Goal: Task Accomplishment & Management: Manage account settings

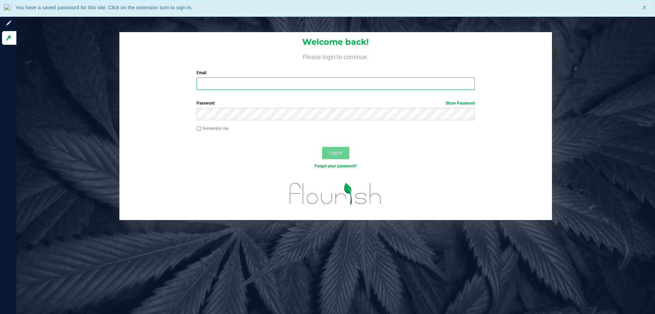
click at [220, 84] on input "Email" at bounding box center [336, 83] width 278 height 12
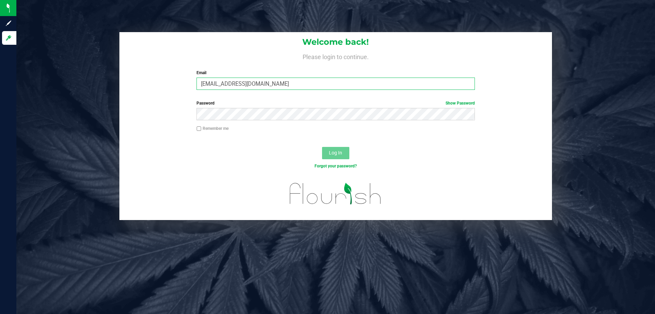
type input "Cwilliams@liveparallel.com"
click at [341, 152] on span "Log In" at bounding box center [335, 152] width 13 height 5
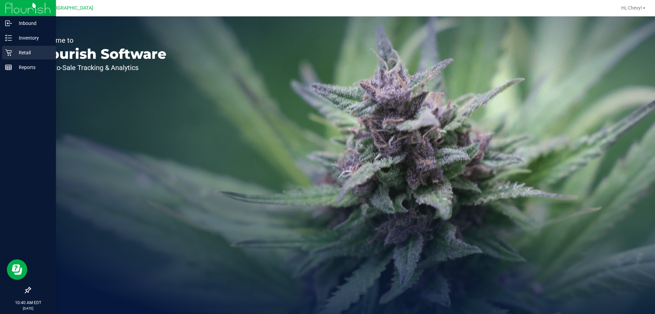
click at [11, 53] on icon at bounding box center [8, 52] width 7 height 7
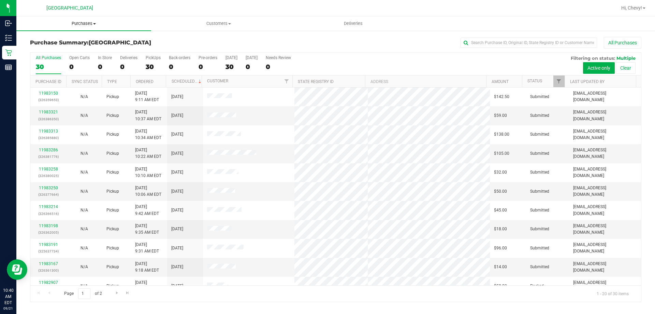
click at [81, 24] on span "Purchases" at bounding box center [83, 23] width 135 height 6
click at [83, 51] on li "Fulfillment" at bounding box center [83, 49] width 135 height 8
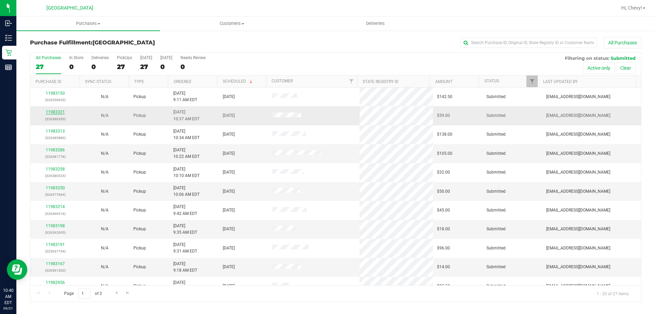
click at [56, 111] on link "11983321" at bounding box center [55, 112] width 19 height 5
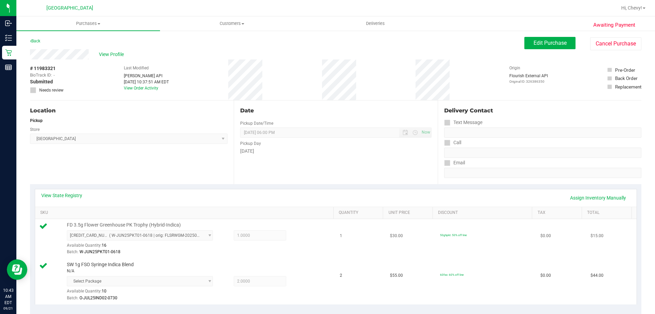
scroll to position [171, 0]
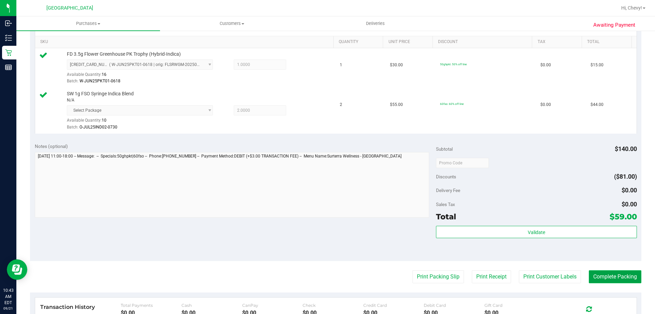
click at [603, 275] on button "Complete Packing" at bounding box center [615, 276] width 53 height 13
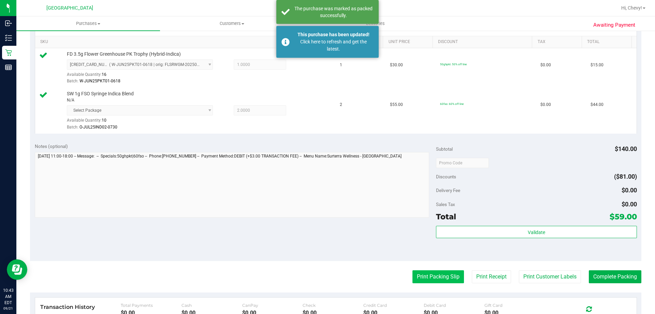
click at [419, 281] on button "Print Packing Slip" at bounding box center [439, 276] width 52 height 13
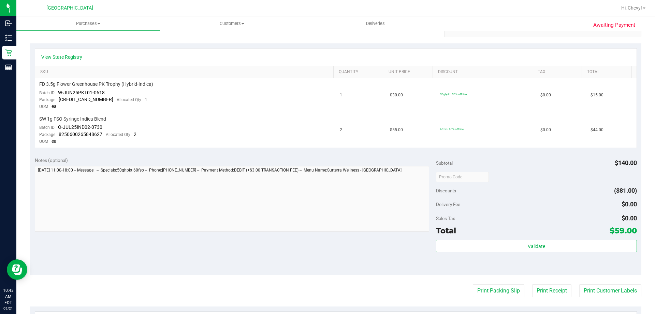
scroll to position [205, 0]
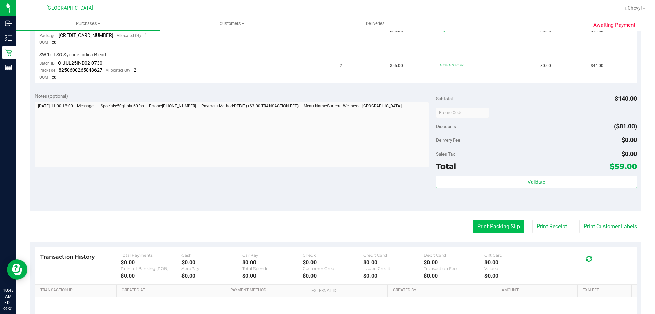
click at [506, 225] on button "Print Packing Slip" at bounding box center [499, 226] width 52 height 13
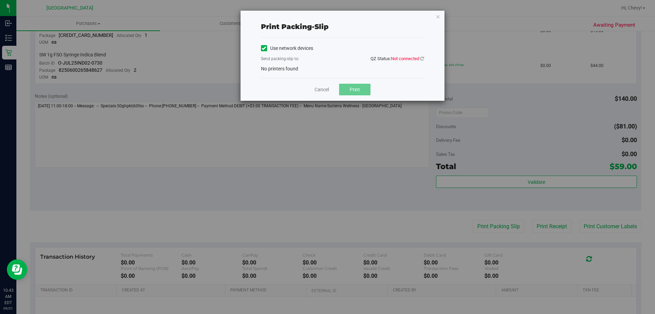
click at [419, 58] on span "Not connected" at bounding box center [405, 58] width 28 height 5
click at [423, 58] on icon at bounding box center [422, 58] width 4 height 4
click at [421, 56] on link at bounding box center [422, 58] width 4 height 5
click at [436, 14] on icon "button" at bounding box center [438, 16] width 5 height 8
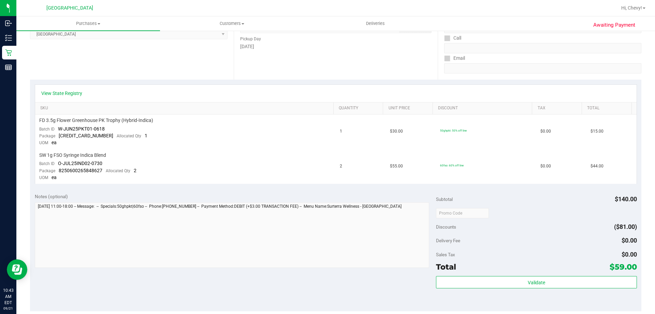
scroll to position [171, 0]
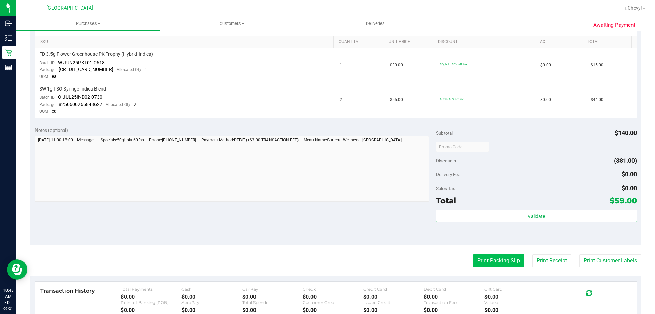
click at [484, 267] on button "Print Packing Slip" at bounding box center [499, 260] width 52 height 13
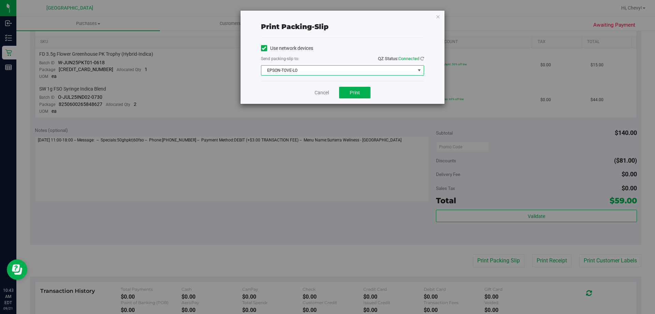
click at [344, 73] on span "EPSON-TOVE-LO" at bounding box center [338, 71] width 154 height 10
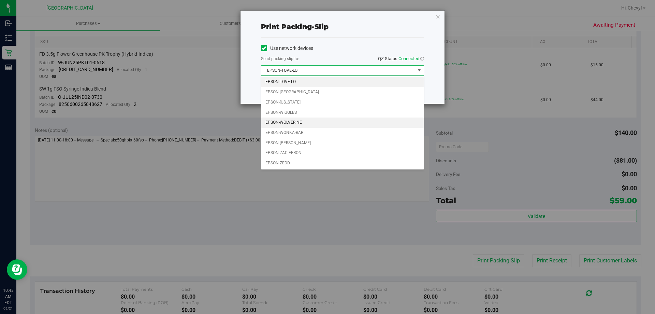
click at [329, 124] on li "EPSON-WOLVERINE" at bounding box center [342, 122] width 162 height 10
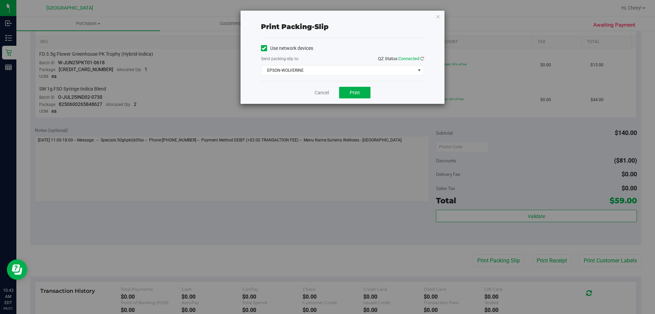
click at [364, 82] on div "Cancel Print" at bounding box center [342, 92] width 163 height 23
click at [363, 91] on button "Print" at bounding box center [354, 93] width 31 height 12
click at [439, 19] on icon "button" at bounding box center [438, 16] width 5 height 8
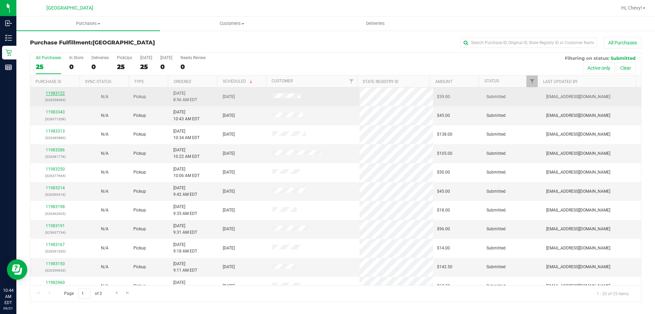
click at [54, 92] on link "11983122" at bounding box center [55, 93] width 19 height 5
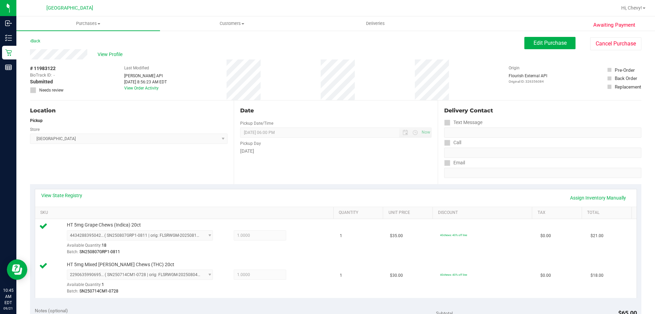
scroll to position [171, 0]
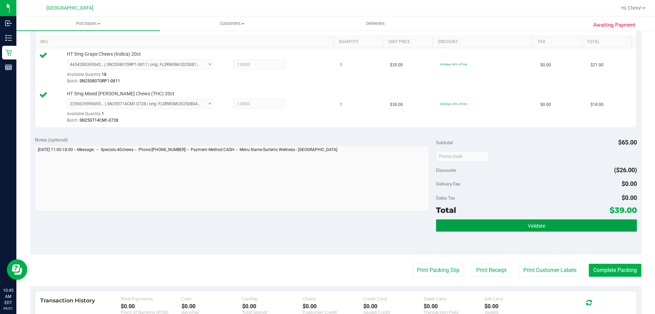
click at [462, 223] on button "Validate" at bounding box center [536, 225] width 201 height 12
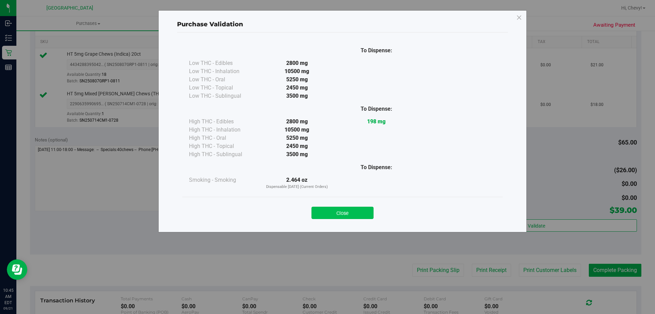
click at [345, 217] on button "Close" at bounding box center [343, 212] width 62 height 12
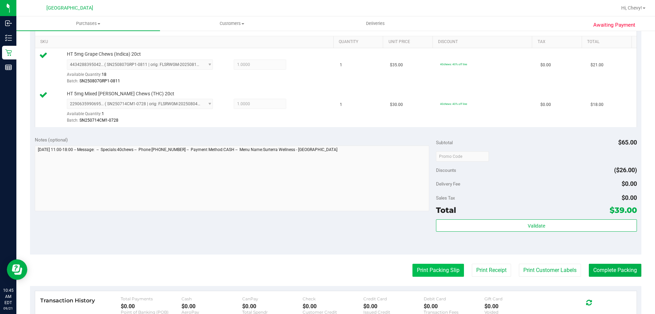
click at [450, 270] on button "Print Packing Slip" at bounding box center [439, 269] width 52 height 13
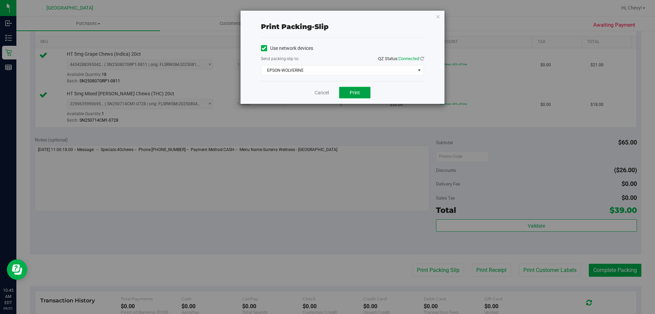
click at [359, 92] on span "Print" at bounding box center [355, 92] width 10 height 5
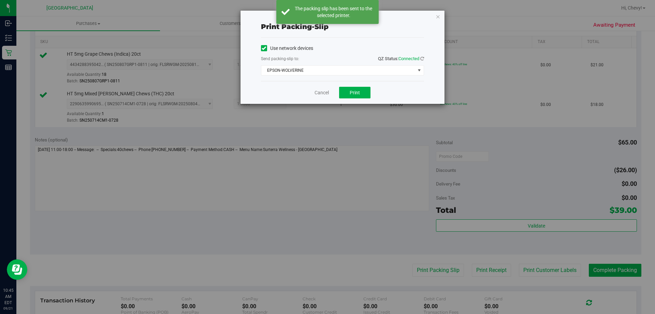
click at [442, 10] on div "Print packing-slip Use network devices Send packing-slip to: QZ Status: Connect…" at bounding box center [342, 57] width 205 height 94
drag, startPoint x: 438, startPoint y: 14, endPoint x: 439, endPoint y: 81, distance: 66.9
click at [438, 14] on icon "button" at bounding box center [438, 16] width 5 height 8
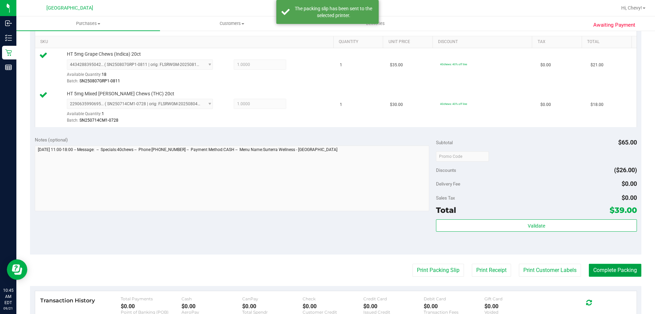
click at [620, 271] on button "Complete Packing" at bounding box center [615, 269] width 53 height 13
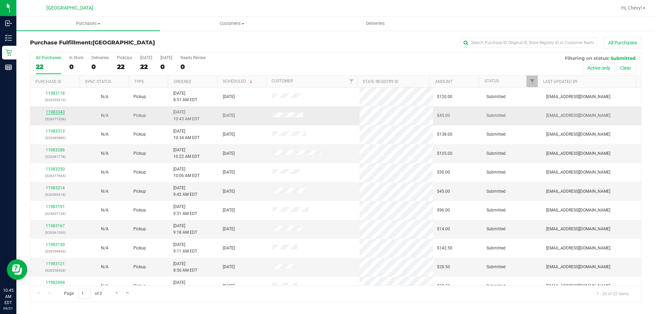
click at [57, 111] on link "11983343" at bounding box center [55, 112] width 19 height 5
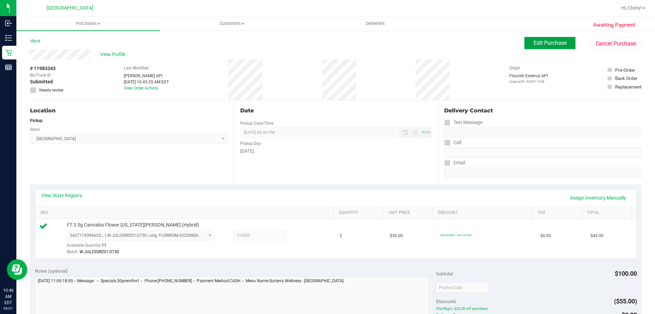
click at [564, 40] on button "Edit Purchase" at bounding box center [550, 43] width 51 height 12
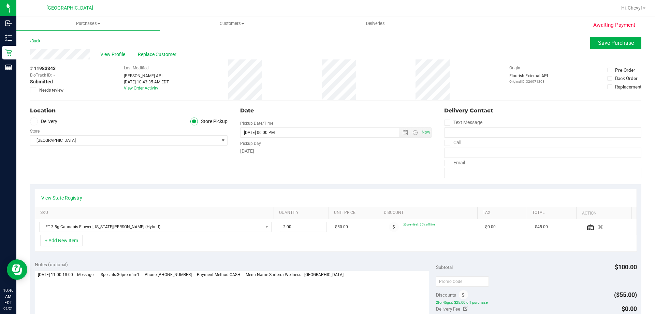
click at [593, 37] on div "Awaiting Payment Back Save Purchase View Profile Replace Customer # 11983343 Bi…" at bounding box center [335, 291] width 639 height 522
click at [592, 40] on button "Save Purchase" at bounding box center [615, 43] width 51 height 12
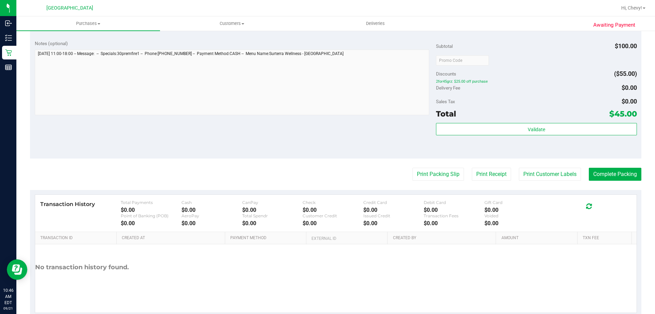
scroll to position [239, 0]
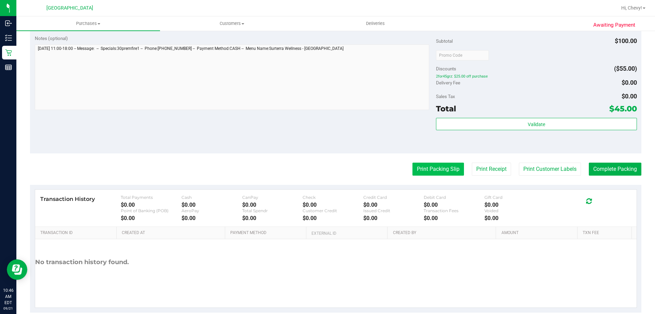
click at [413, 168] on button "Print Packing Slip" at bounding box center [439, 168] width 52 height 13
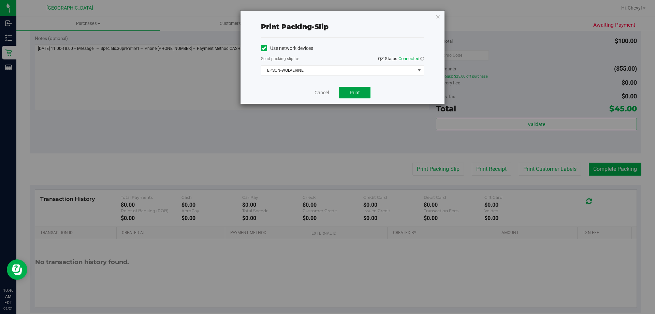
click at [343, 90] on button "Print" at bounding box center [354, 93] width 31 height 12
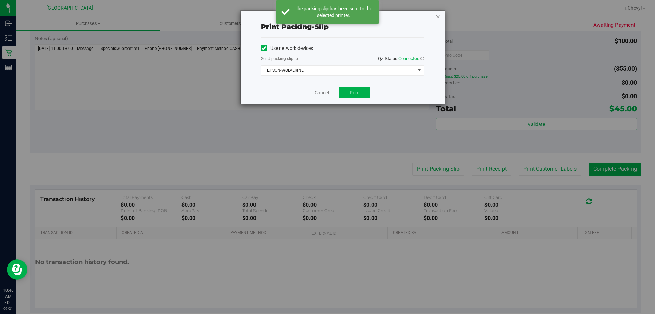
click at [437, 18] on icon "button" at bounding box center [438, 16] width 5 height 8
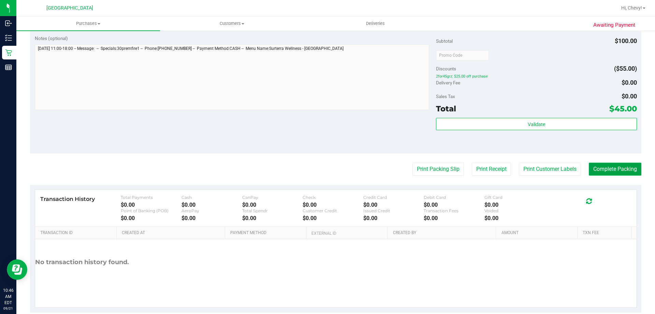
click at [620, 171] on button "Complete Packing" at bounding box center [615, 168] width 53 height 13
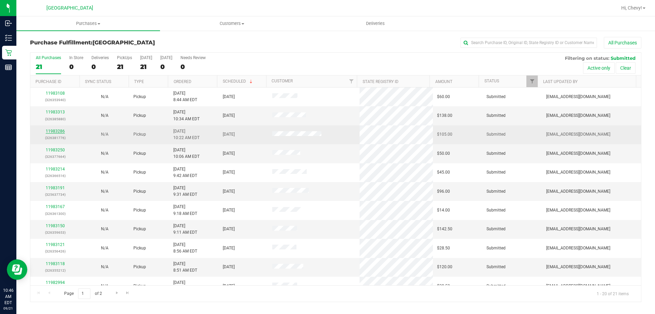
click at [51, 131] on link "11983286" at bounding box center [55, 131] width 19 height 5
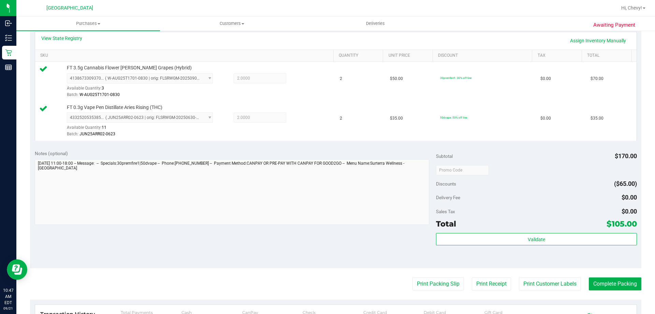
scroll to position [164, 0]
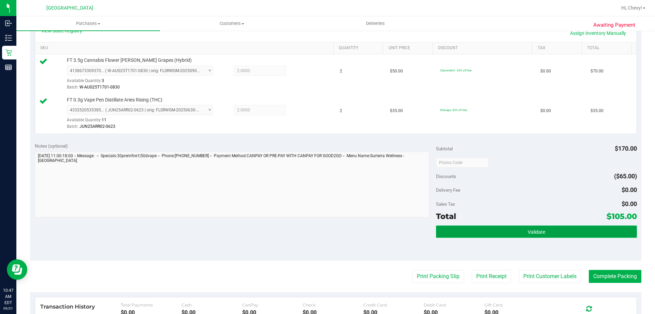
click at [557, 226] on button "Validate" at bounding box center [536, 231] width 201 height 12
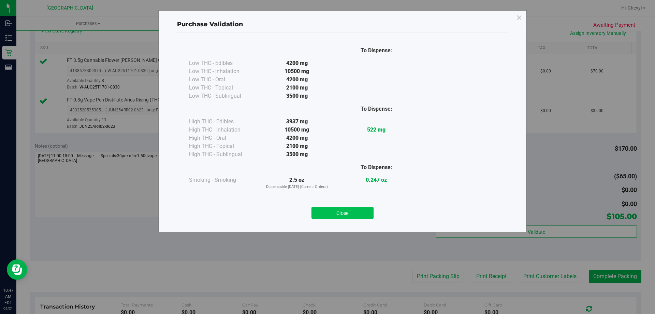
click at [363, 216] on button "Close" at bounding box center [343, 212] width 62 height 12
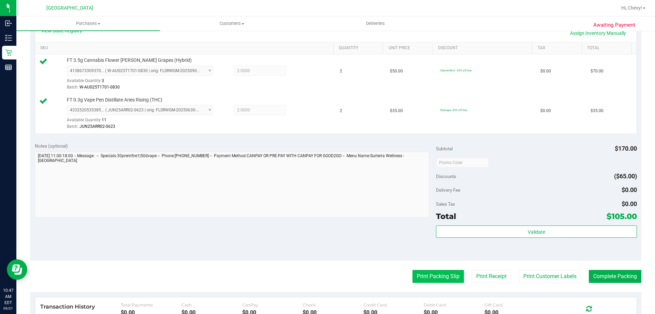
click at [434, 278] on button "Print Packing Slip" at bounding box center [439, 276] width 52 height 13
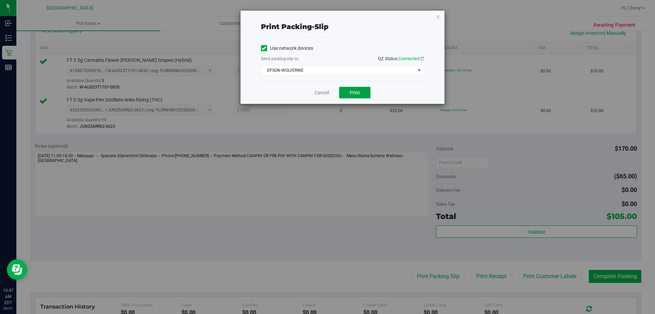
click at [358, 88] on button "Print" at bounding box center [354, 93] width 31 height 12
click at [438, 16] on icon "button" at bounding box center [438, 16] width 5 height 8
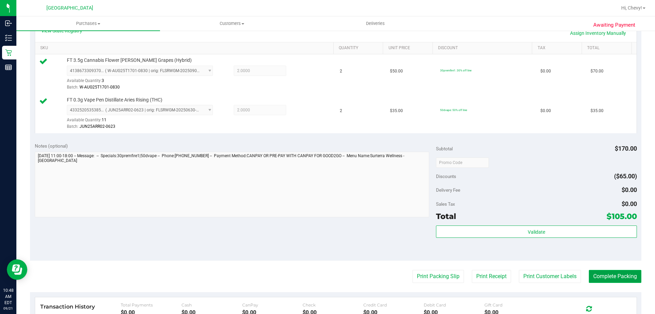
click at [631, 275] on button "Complete Packing" at bounding box center [615, 276] width 53 height 13
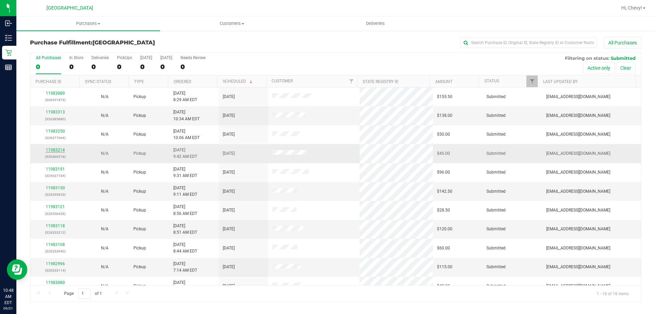
click at [54, 149] on link "11983214" at bounding box center [55, 149] width 19 height 5
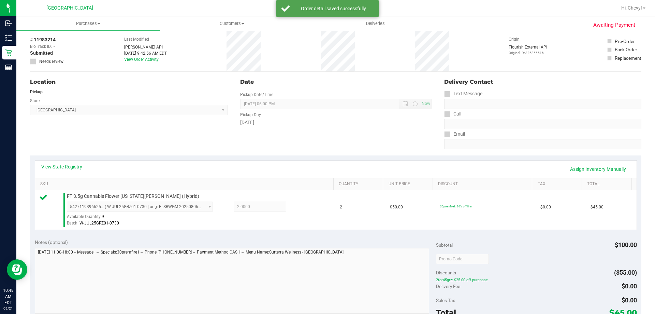
scroll to position [102, 0]
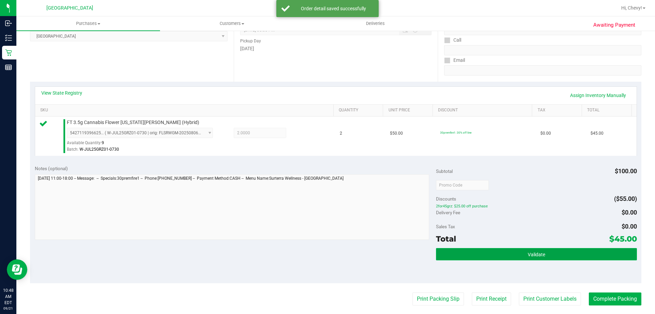
click at [521, 248] on button "Validate" at bounding box center [536, 254] width 201 height 12
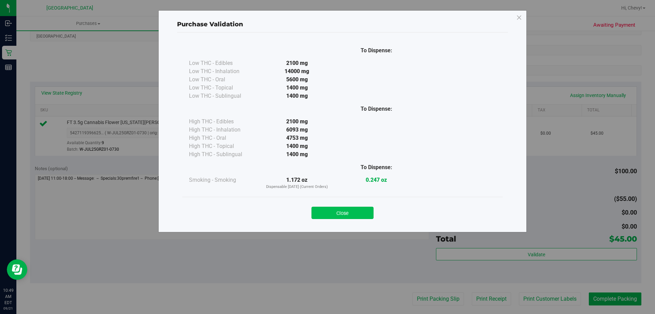
click at [343, 210] on button "Close" at bounding box center [343, 212] width 62 height 12
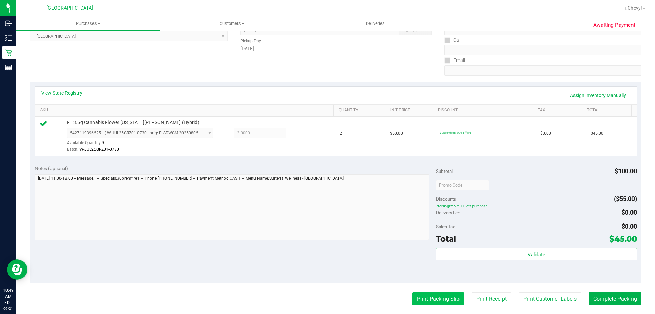
click at [424, 295] on button "Print Packing Slip" at bounding box center [439, 298] width 52 height 13
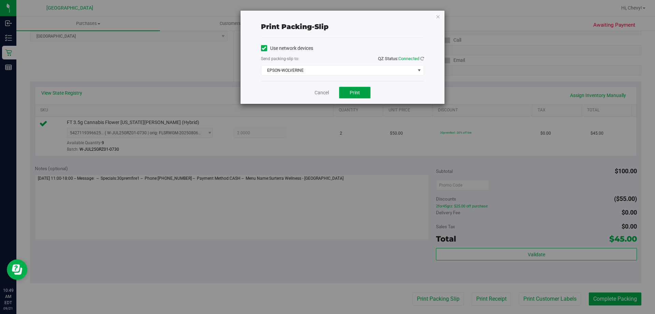
click at [341, 88] on button "Print" at bounding box center [354, 93] width 31 height 12
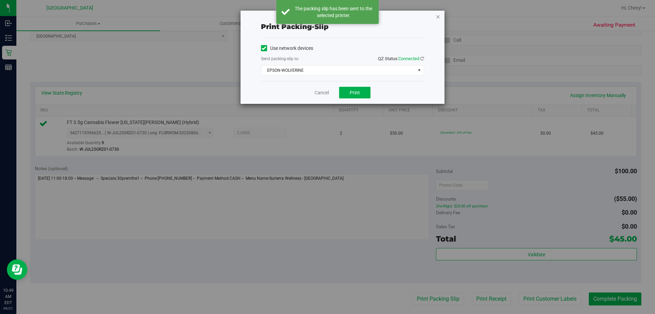
click at [437, 17] on icon "button" at bounding box center [438, 16] width 5 height 8
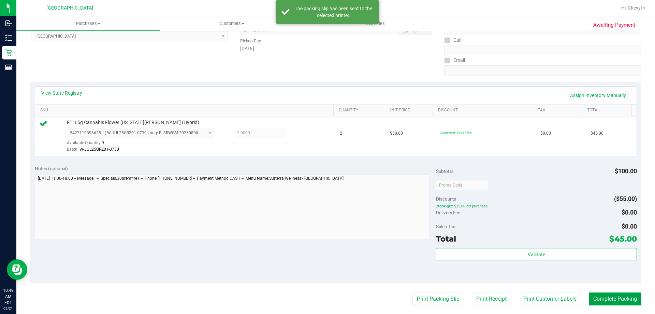
click at [616, 301] on button "Complete Packing" at bounding box center [615, 298] width 53 height 13
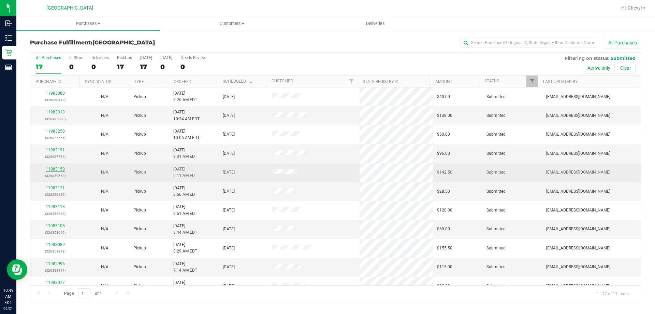
click at [53, 167] on link "11983150" at bounding box center [55, 169] width 19 height 5
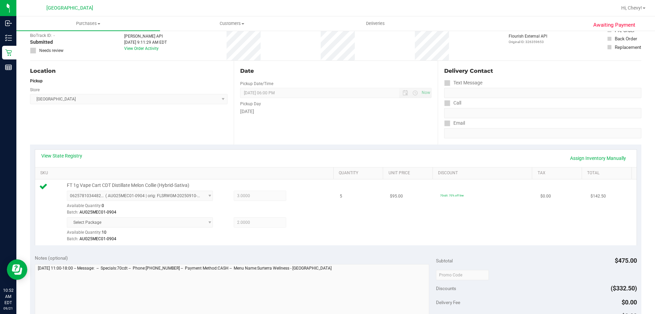
scroll to position [102, 0]
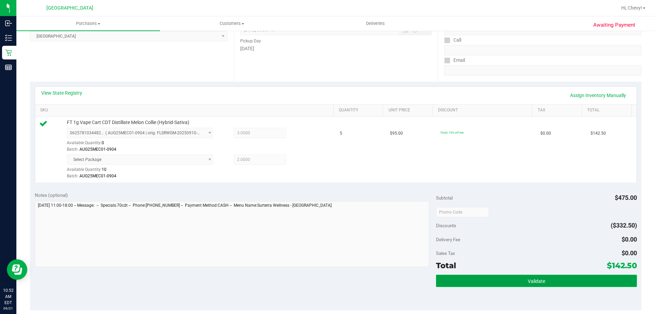
click at [583, 281] on button "Validate" at bounding box center [536, 280] width 201 height 12
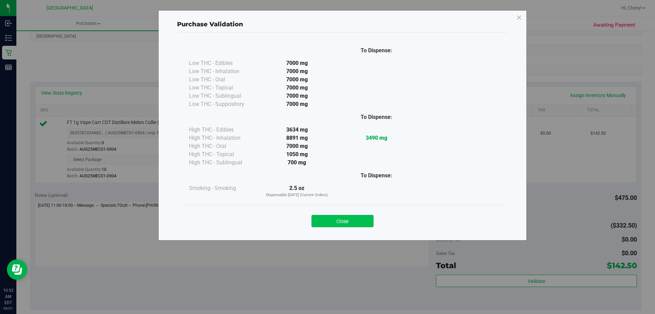
click at [318, 217] on button "Close" at bounding box center [343, 221] width 62 height 12
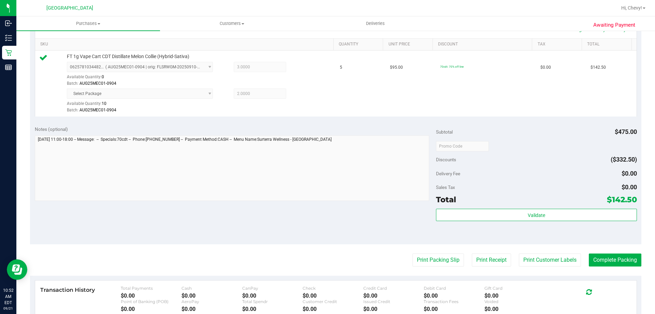
scroll to position [271, 0]
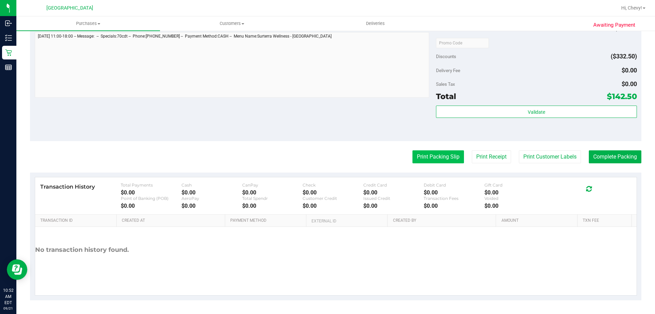
click at [432, 158] on button "Print Packing Slip" at bounding box center [439, 156] width 52 height 13
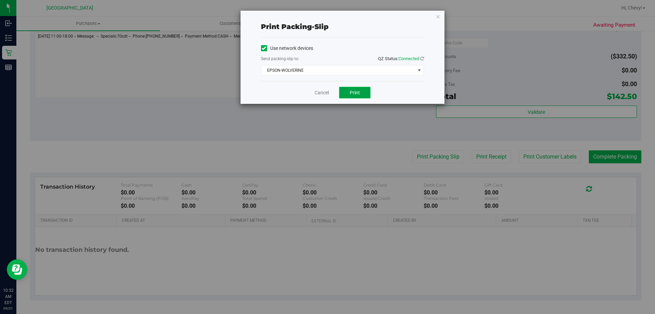
click at [351, 92] on span "Print" at bounding box center [355, 92] width 10 height 5
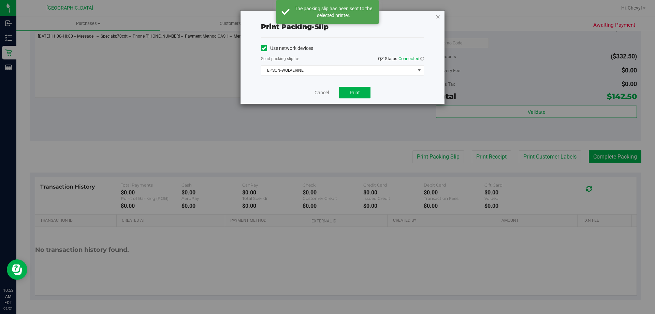
click at [439, 16] on icon "button" at bounding box center [438, 16] width 5 height 8
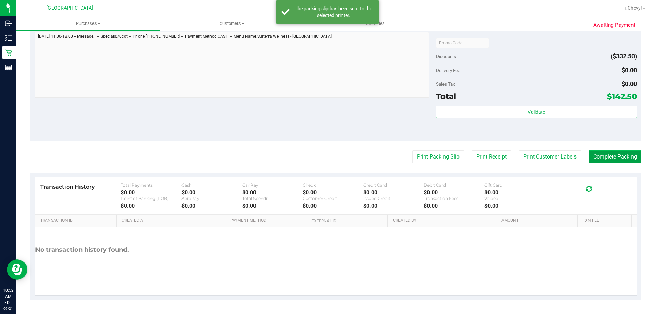
click at [608, 158] on button "Complete Packing" at bounding box center [615, 156] width 53 height 13
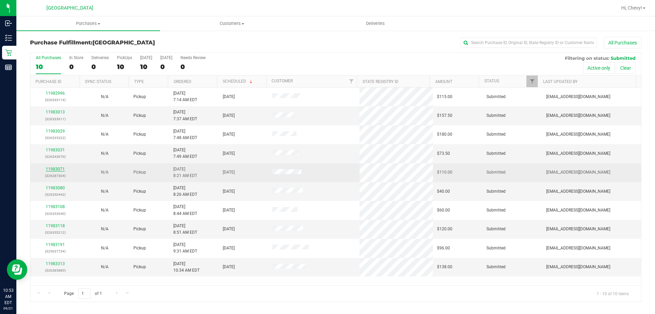
click at [58, 169] on link "11983071" at bounding box center [55, 169] width 19 height 5
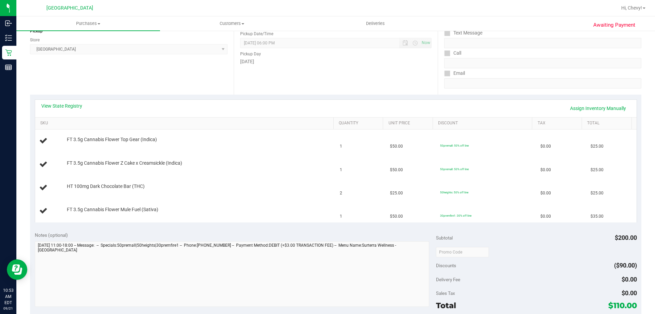
scroll to position [171, 0]
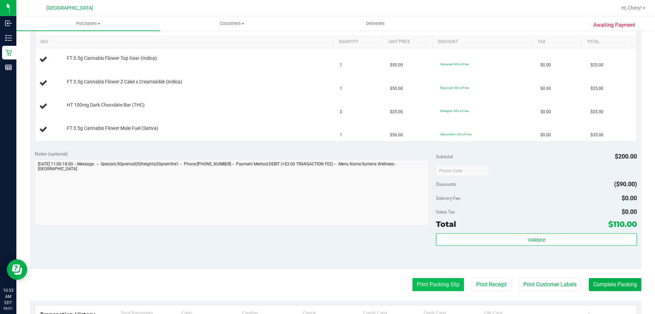
click at [444, 283] on button "Print Packing Slip" at bounding box center [439, 284] width 52 height 13
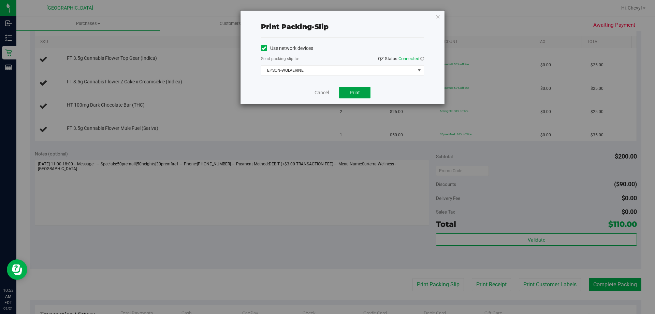
click at [350, 93] on span "Print" at bounding box center [355, 92] width 10 height 5
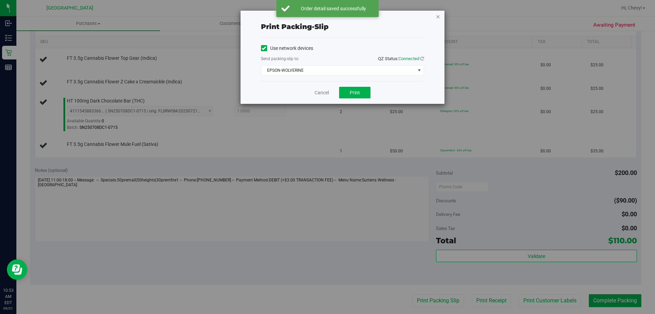
click at [439, 16] on icon "button" at bounding box center [438, 16] width 5 height 8
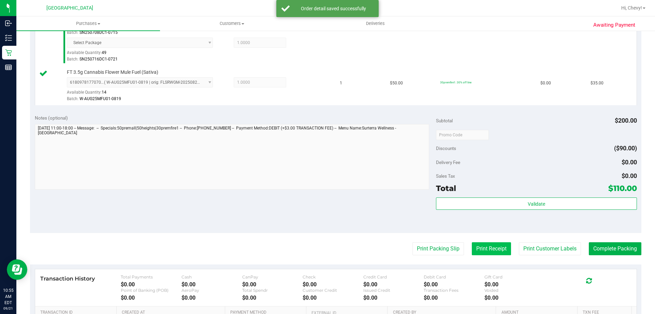
scroll to position [307, 0]
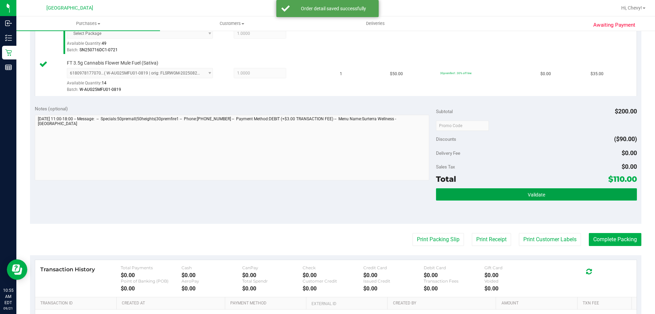
click at [500, 198] on button "Validate" at bounding box center [536, 194] width 201 height 12
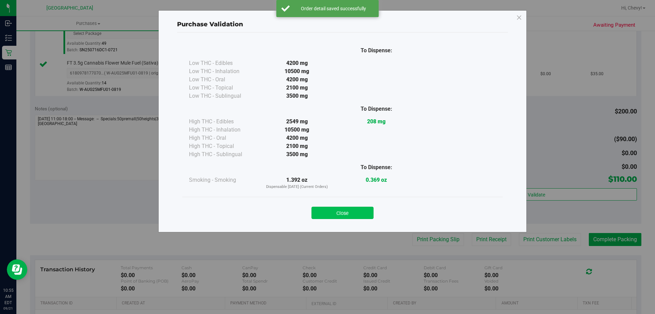
click at [352, 216] on button "Close" at bounding box center [343, 212] width 62 height 12
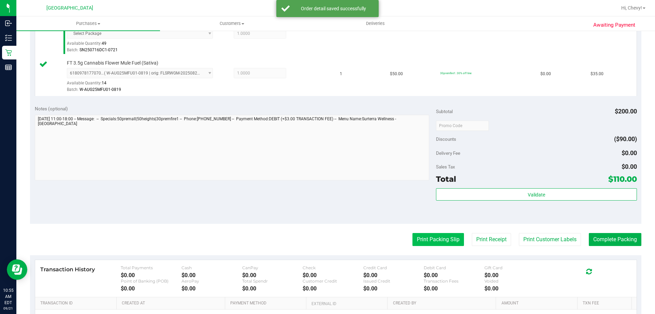
click at [416, 243] on button "Print Packing Slip" at bounding box center [439, 239] width 52 height 13
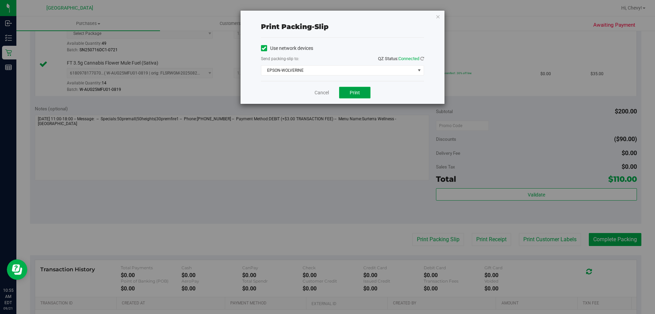
click at [349, 89] on button "Print" at bounding box center [354, 93] width 31 height 12
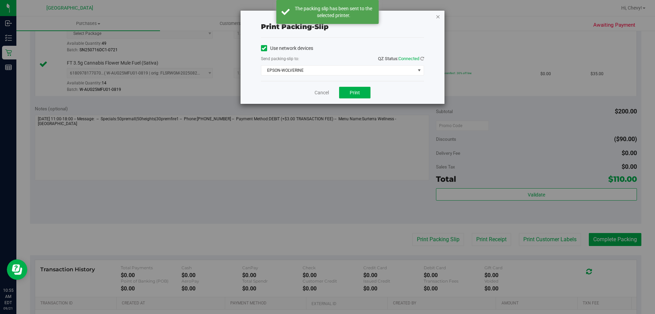
click at [438, 17] on icon "button" at bounding box center [438, 16] width 5 height 8
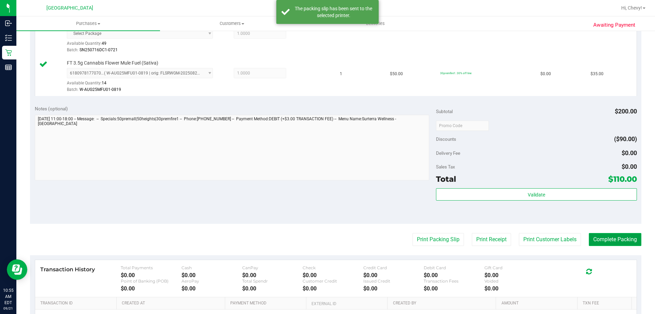
click at [611, 241] on button "Complete Packing" at bounding box center [615, 239] width 53 height 13
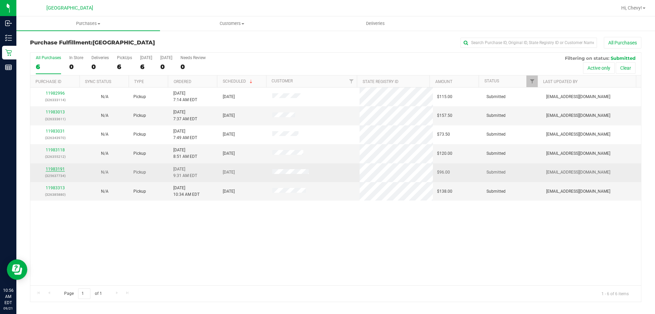
click at [48, 167] on link "11983191" at bounding box center [55, 169] width 19 height 5
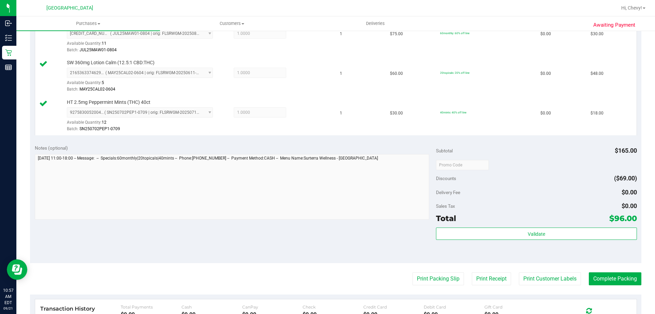
scroll to position [205, 0]
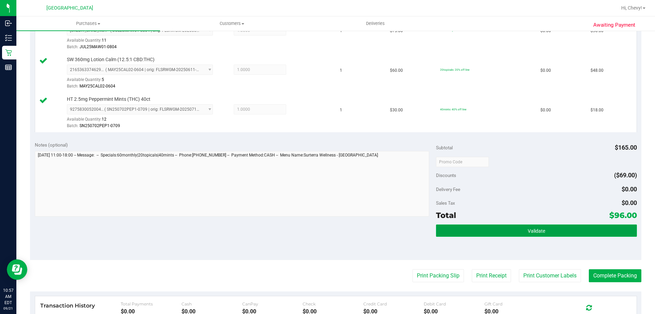
click at [521, 233] on button "Validate" at bounding box center [536, 230] width 201 height 12
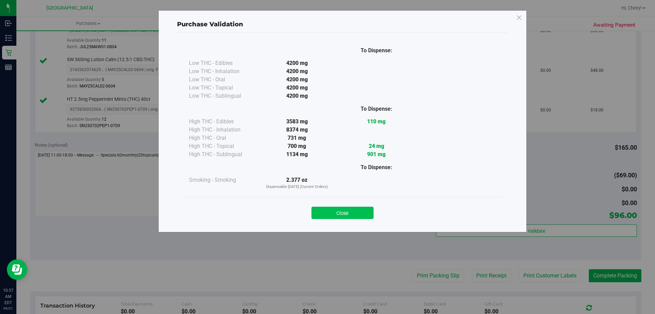
click at [364, 218] on button "Close" at bounding box center [343, 212] width 62 height 12
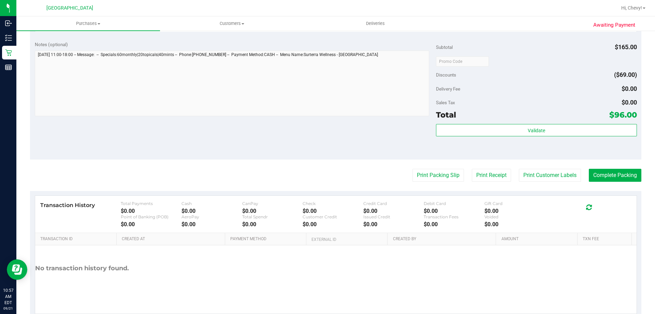
scroll to position [307, 0]
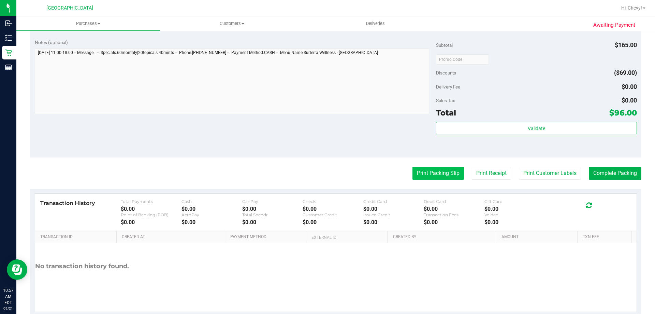
click at [447, 175] on button "Print Packing Slip" at bounding box center [439, 173] width 52 height 13
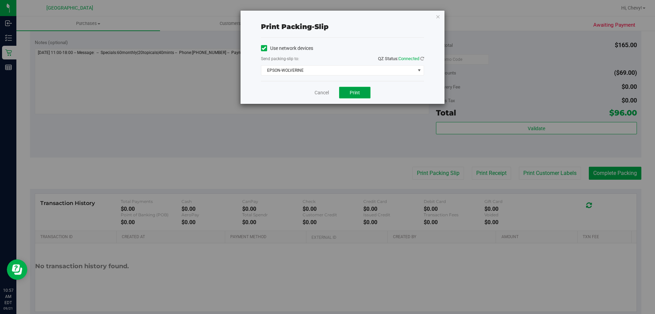
click at [356, 95] on button "Print" at bounding box center [354, 93] width 31 height 12
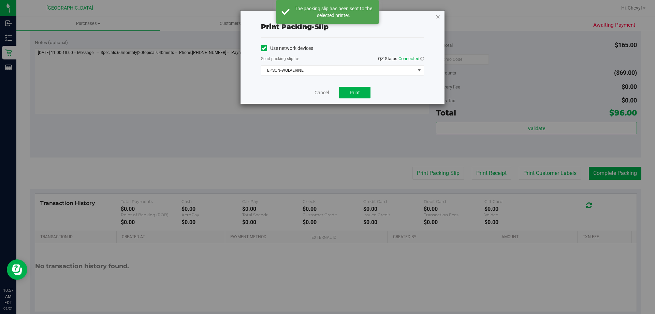
click at [438, 18] on icon "button" at bounding box center [438, 16] width 5 height 8
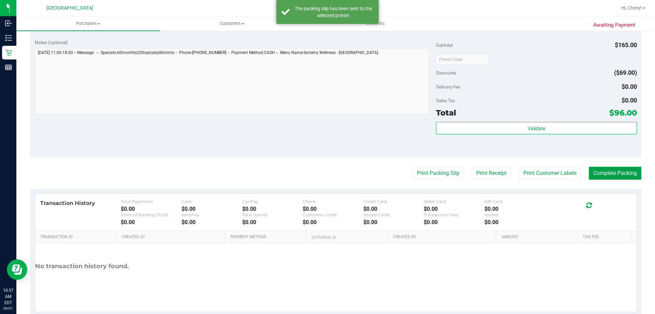
click at [618, 170] on button "Complete Packing" at bounding box center [615, 173] width 53 height 13
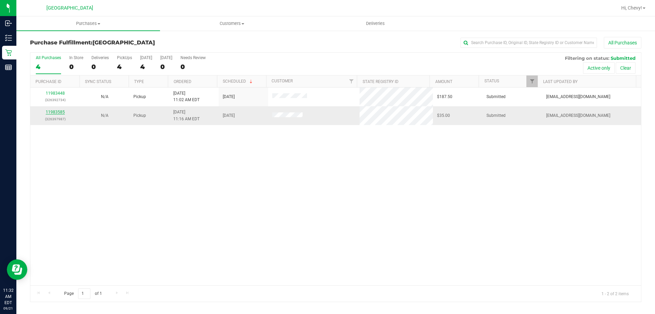
click at [62, 113] on link "11983585" at bounding box center [55, 112] width 19 height 5
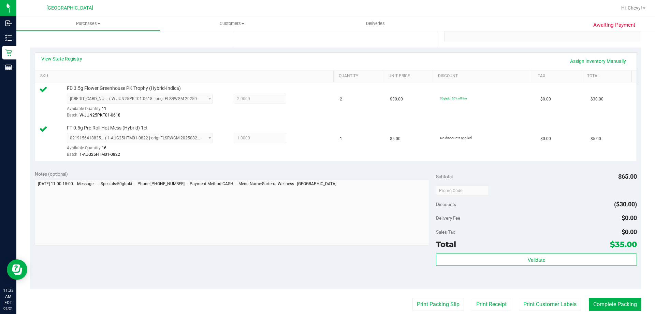
scroll to position [171, 0]
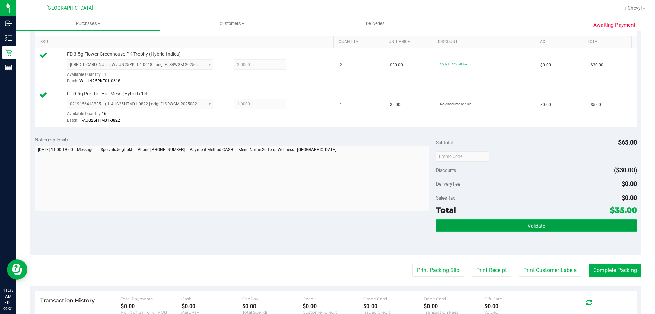
click at [476, 225] on button "Validate" at bounding box center [536, 225] width 201 height 12
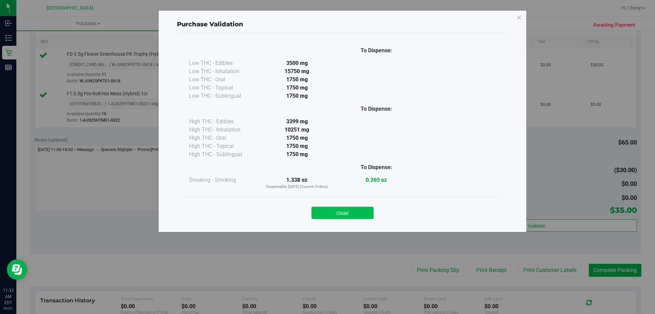
click at [330, 214] on button "Close" at bounding box center [343, 212] width 62 height 12
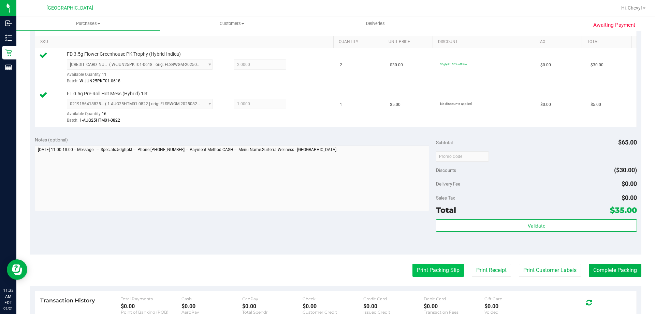
click at [414, 267] on button "Print Packing Slip" at bounding box center [439, 269] width 52 height 13
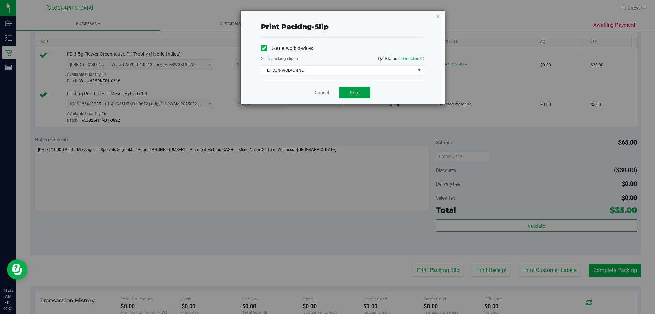
click at [348, 95] on button "Print" at bounding box center [354, 93] width 31 height 12
click at [437, 16] on icon "button" at bounding box center [438, 16] width 5 height 8
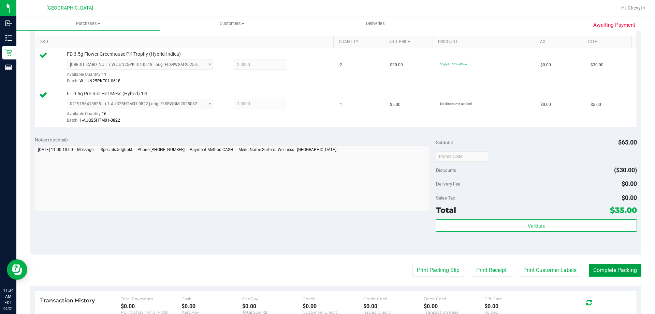
click at [607, 266] on button "Complete Packing" at bounding box center [615, 269] width 53 height 13
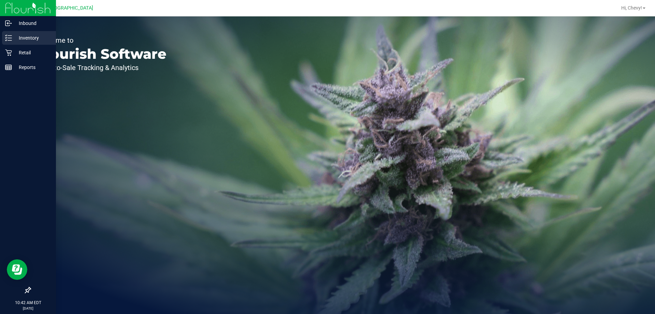
click at [14, 37] on p "Inventory" at bounding box center [32, 38] width 41 height 8
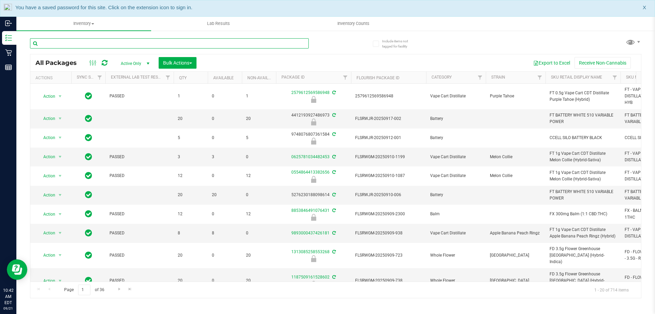
click at [99, 44] on input "text" at bounding box center [169, 43] width 279 height 10
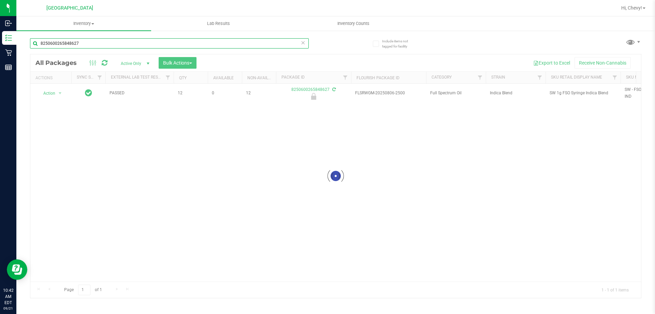
type input "8250600265848627"
click at [48, 91] on div at bounding box center [335, 175] width 611 height 243
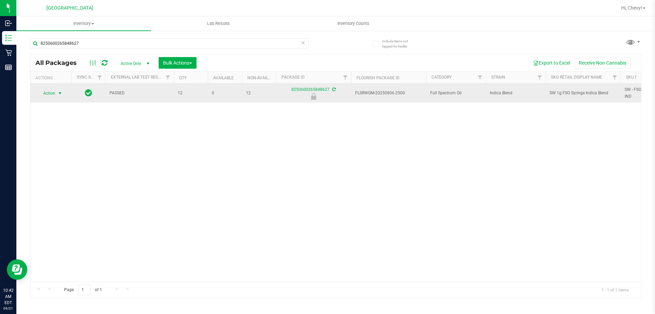
click at [55, 93] on span "Action" at bounding box center [46, 93] width 18 height 10
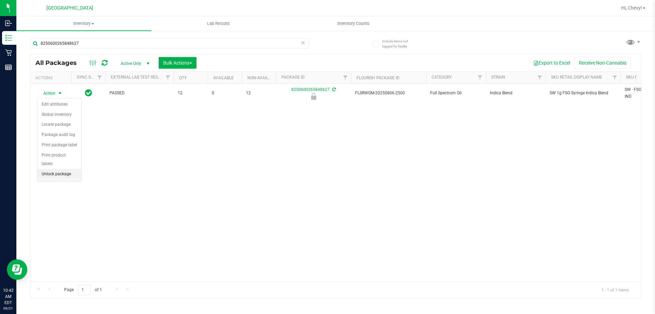
click at [49, 169] on li "Unlock package" at bounding box center [60, 174] width 44 height 10
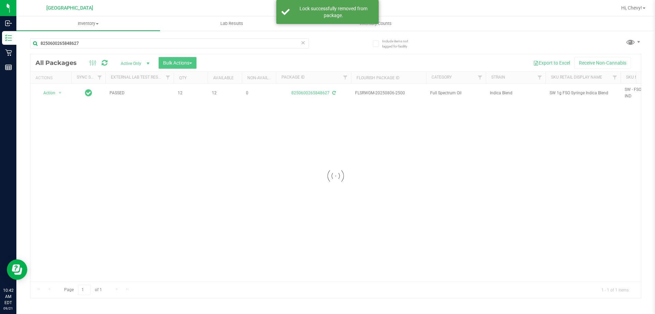
click at [599, 92] on div at bounding box center [335, 175] width 611 height 243
click at [599, 92] on span "SW 1g FSO Syringe Indica Blend" at bounding box center [583, 93] width 67 height 6
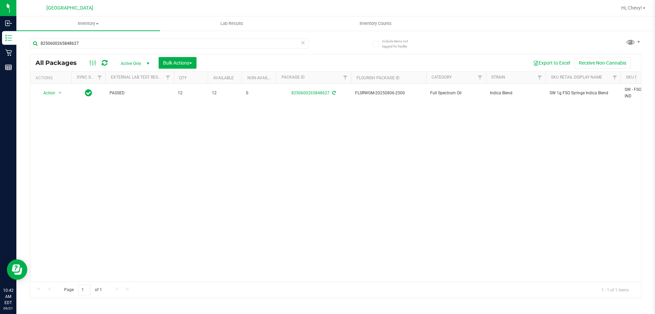
click at [599, 92] on span "SW 1g FSO Syringe Indica Blend" at bounding box center [583, 93] width 67 height 6
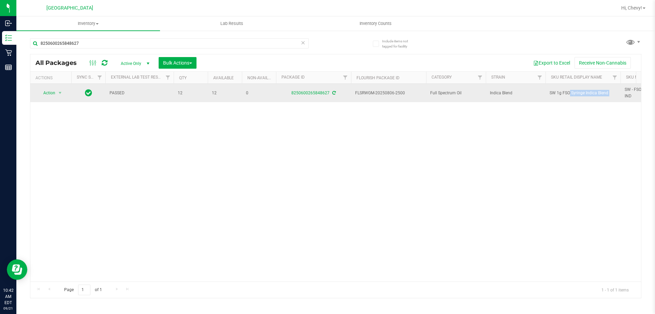
copy tr "SW 1g FSO Syringe Indica Blend"
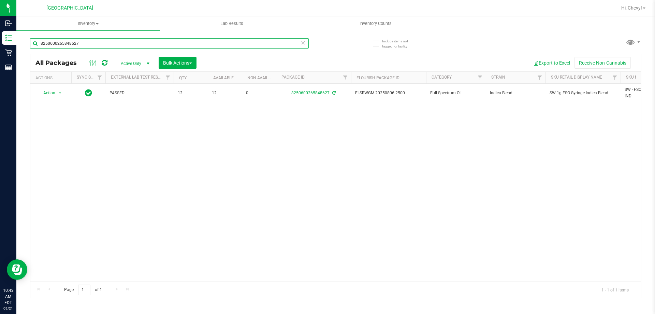
click at [99, 46] on input "8250600265848627" at bounding box center [169, 43] width 279 height 10
paste input "SW 1g FSO Syringe Indica Blend"
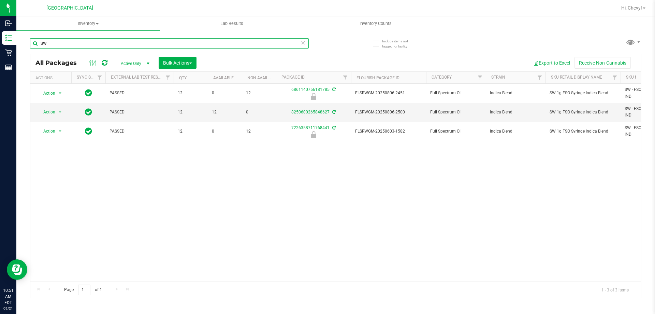
type input "S"
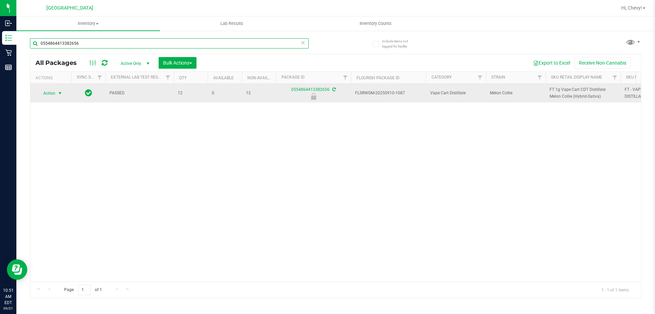
type input "0554864413382656"
click at [47, 98] on span "Action" at bounding box center [46, 93] width 18 height 10
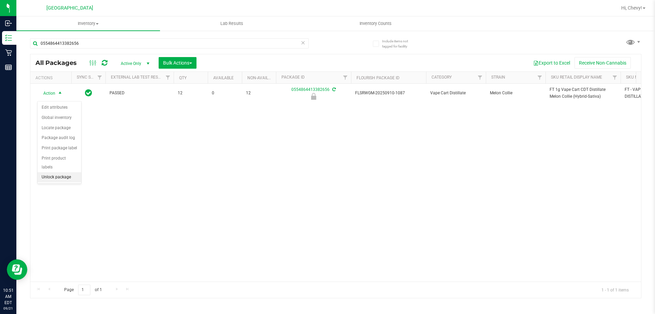
click at [60, 172] on li "Unlock package" at bounding box center [60, 177] width 44 height 10
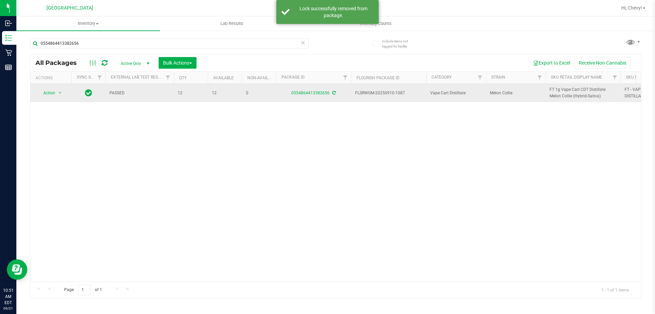
click at [594, 93] on span "FT 1g Vape Cart CDT Distillate Melon Collie (Hybrid-Sativa)" at bounding box center [583, 92] width 67 height 13
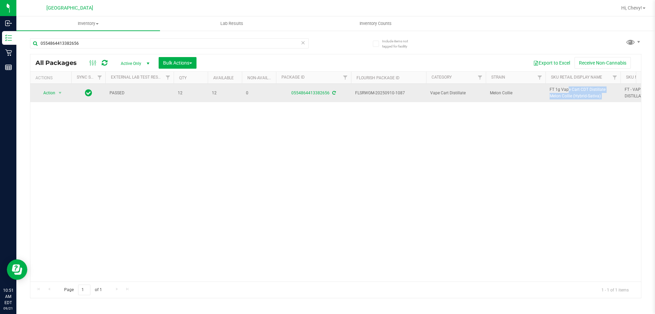
copy tr "FT 1g Vape Cart CDT Distillate Melon Collie (Hybrid-Sativa)"
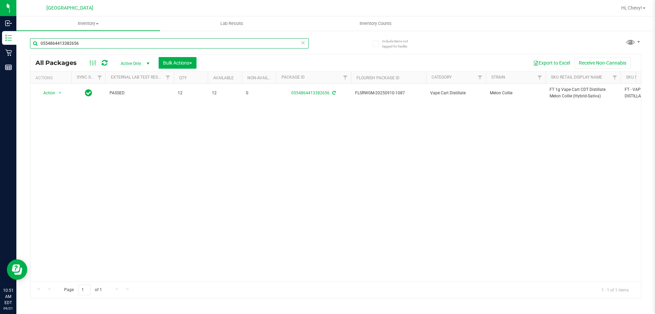
click at [137, 45] on input "0554864413382656" at bounding box center [169, 43] width 279 height 10
type input "0"
paste input "FT 1g Vape Cart CDT Distillate Melon Collie (Hybrid-Sativa)"
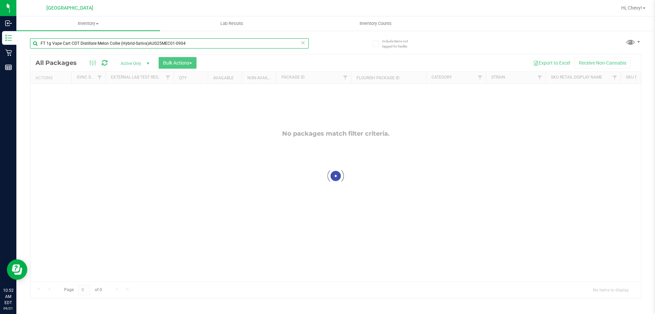
type input "FT 1g Vape Cart CDT Distillate Melon Collie (Hybrid-Sativa)AUG25MEC01-0904"
click at [201, 43] on input "FT 1g Vape Cart CDT Distillate Melon Collie (Hybrid-Sativa)AUG25MEC01-0904" at bounding box center [169, 43] width 279 height 10
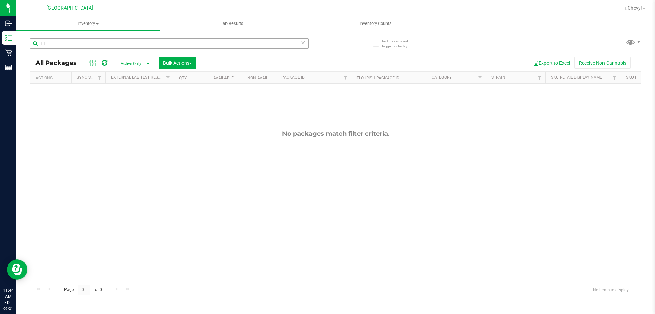
type input "F"
type input "pkAUG25PKT01-0828"
